Goal: Transaction & Acquisition: Obtain resource

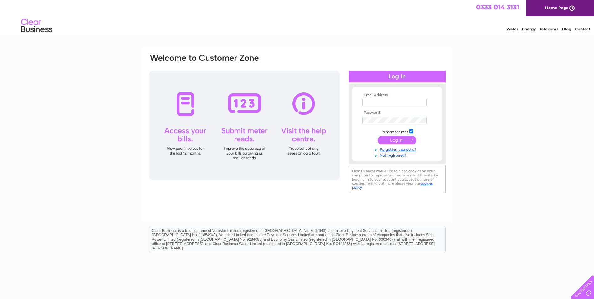
type input "procurement@apexchemicals.com"
click at [385, 137] on input "submit" at bounding box center [397, 140] width 39 height 9
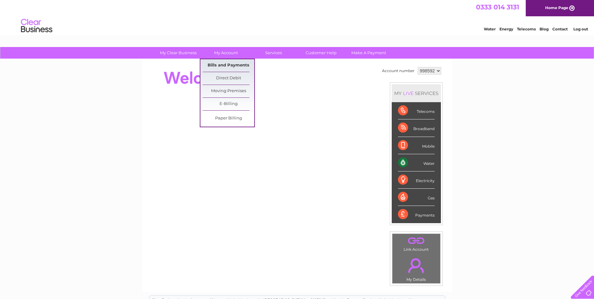
click at [235, 68] on link "Bills and Payments" at bounding box center [229, 65] width 52 height 13
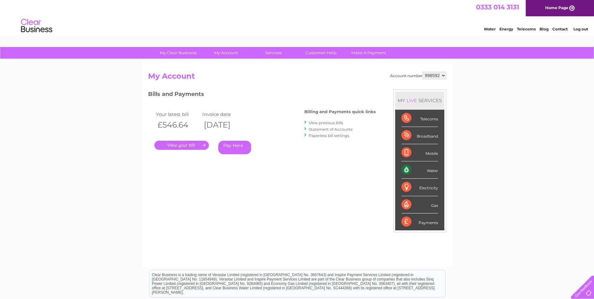
click at [326, 122] on link "View previous bills" at bounding box center [326, 122] width 34 height 5
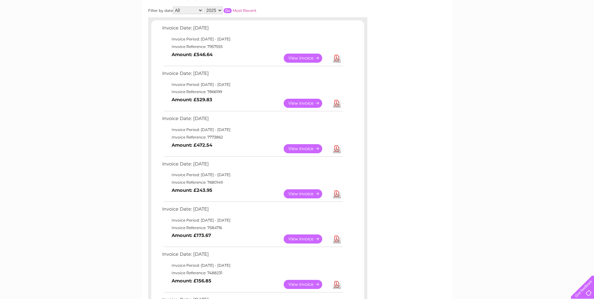
scroll to position [94, 0]
click at [310, 240] on link "View" at bounding box center [307, 238] width 46 height 9
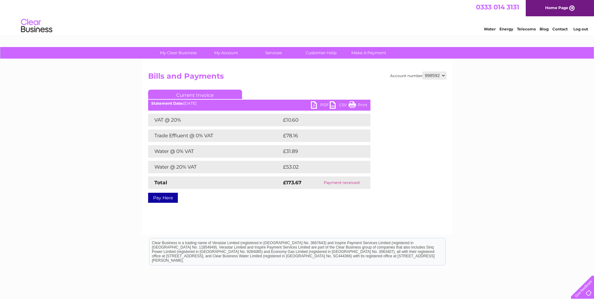
click at [322, 104] on link "PDF" at bounding box center [320, 105] width 19 height 9
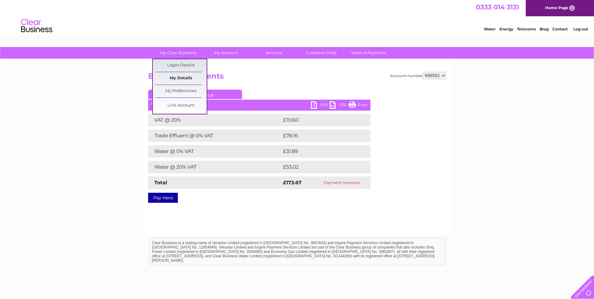
click at [182, 75] on link "My Details" at bounding box center [181, 78] width 52 height 13
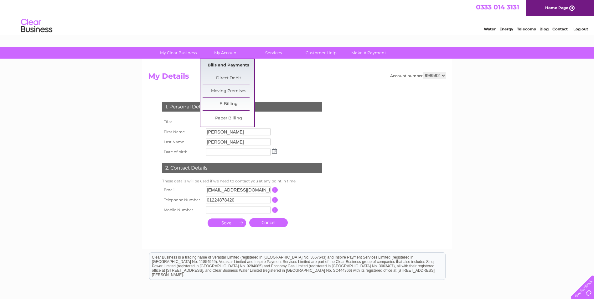
click at [227, 61] on link "Bills and Payments" at bounding box center [229, 65] width 52 height 13
click at [232, 63] on link "Bills and Payments" at bounding box center [229, 65] width 52 height 13
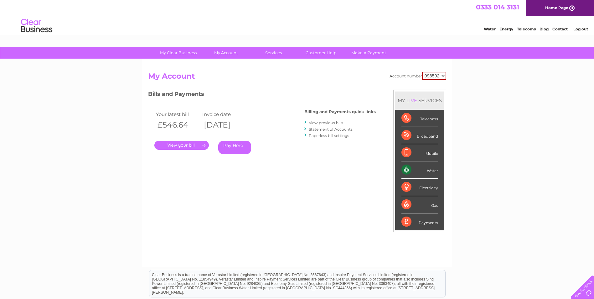
click at [315, 122] on link "View previous bills" at bounding box center [326, 122] width 34 height 5
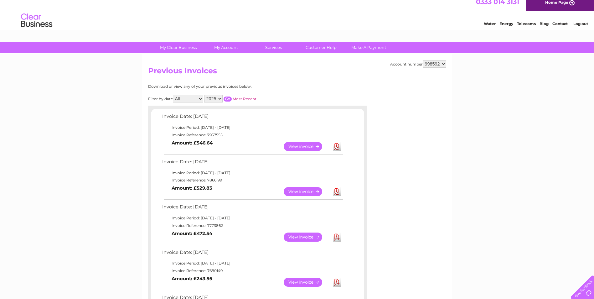
scroll to position [63, 0]
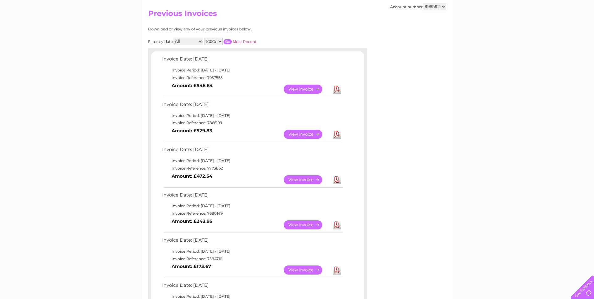
drag, startPoint x: 212, startPoint y: 176, endPoint x: 224, endPoint y: 183, distance: 13.6
click at [224, 183] on td "View Download Amount: £472.54" at bounding box center [252, 179] width 183 height 15
click at [221, 178] on td "View Download Amount: £472.54" at bounding box center [252, 179] width 183 height 15
click at [304, 88] on link "View" at bounding box center [307, 89] width 46 height 9
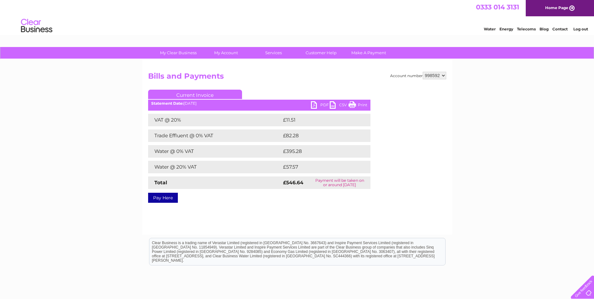
click at [314, 103] on link "PDF" at bounding box center [320, 105] width 19 height 9
